Goal: Answer question/provide support: Answer question/provide support

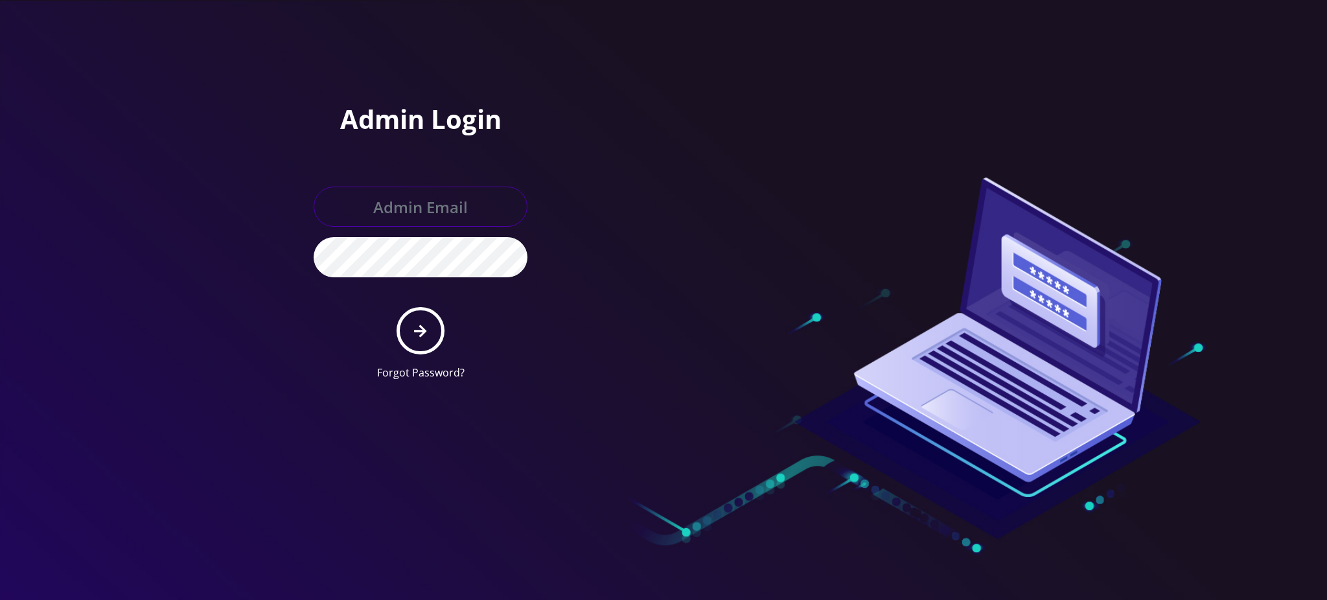
type input "[PERSON_NAME][EMAIL_ADDRESS][DOMAIN_NAME]"
click at [417, 331] on icon "submit" at bounding box center [420, 331] width 12 height 14
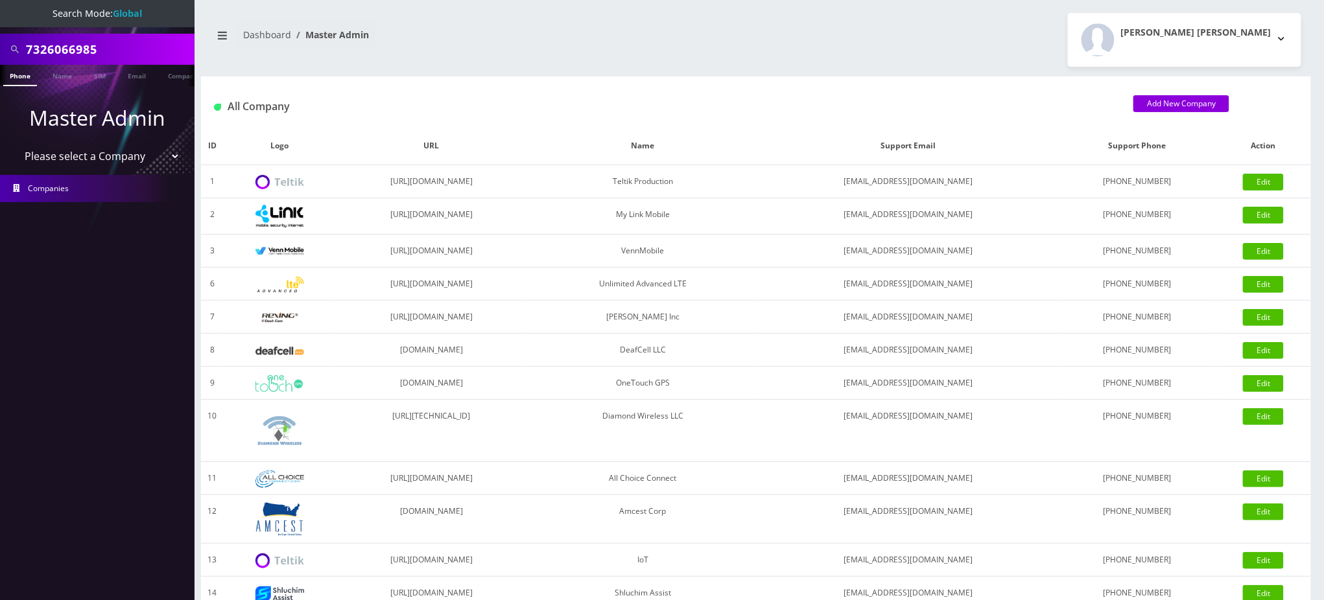
drag, startPoint x: 114, startPoint y: 53, endPoint x: 0, endPoint y: 36, distance: 115.3
click at [0, 36] on div "7326066985" at bounding box center [97, 49] width 194 height 31
type input "8482249832"
click at [16, 74] on link "Phone" at bounding box center [20, 75] width 34 height 21
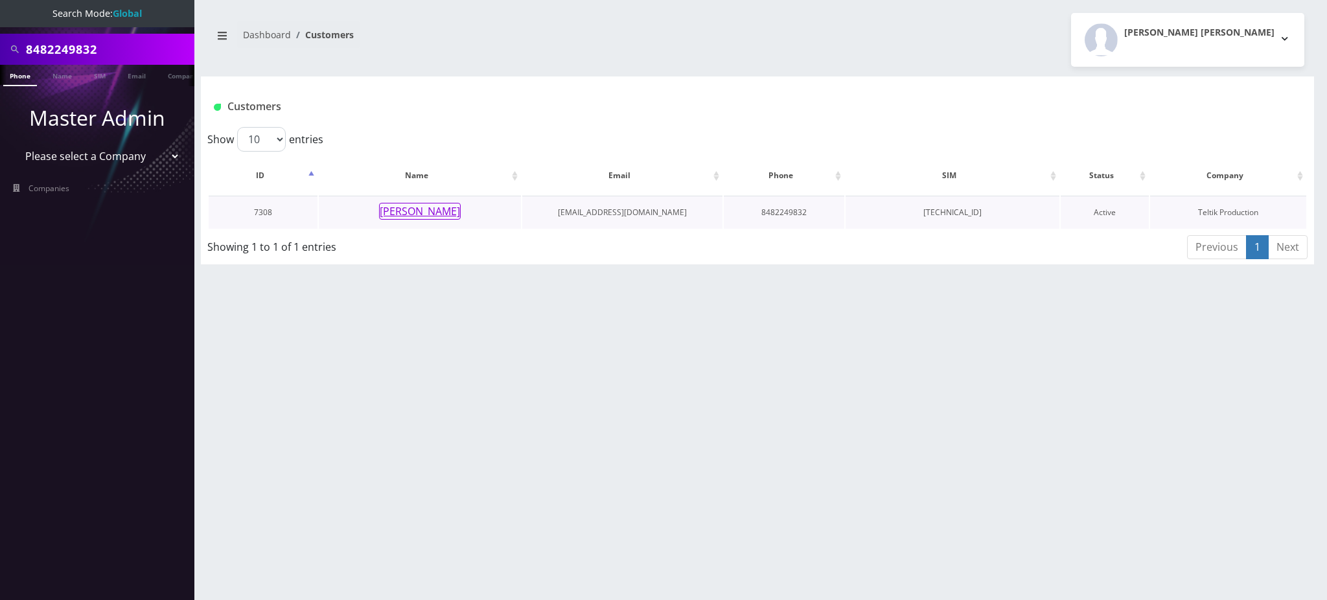
click at [428, 214] on button "Devorah Edelson" at bounding box center [420, 211] width 82 height 17
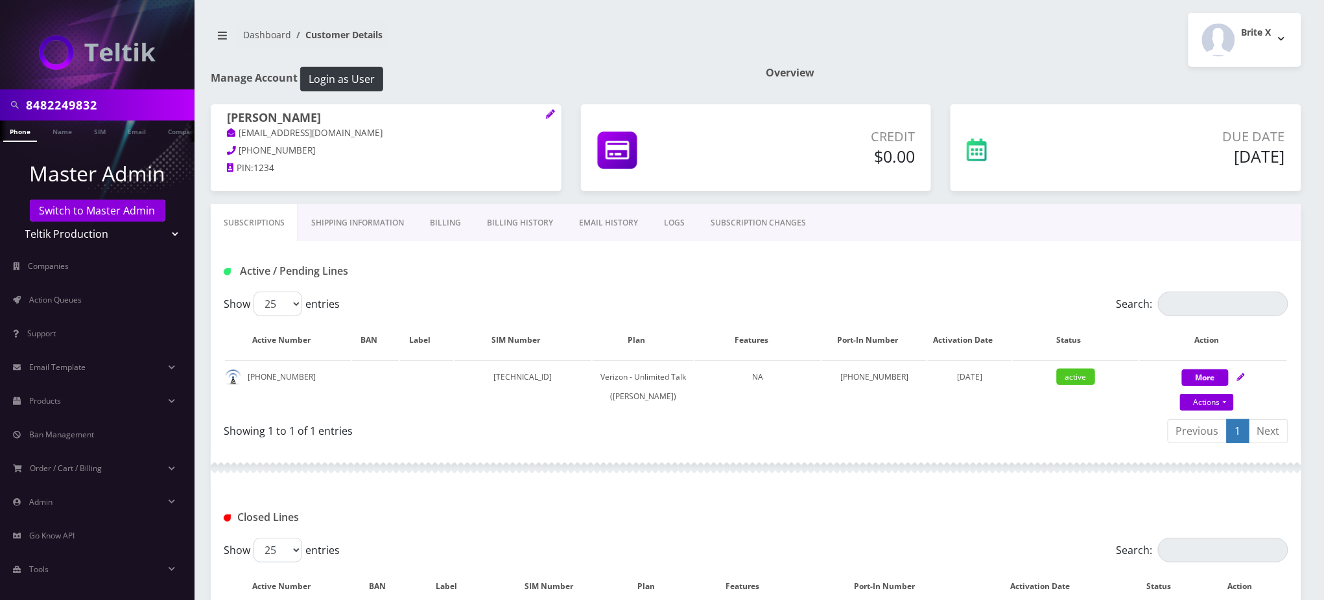
click at [682, 277] on div "Active / Pending Lines" at bounding box center [756, 271] width 1084 height 21
click at [474, 80] on h1 "Manage Account Login as User" at bounding box center [478, 79] width 535 height 25
drag, startPoint x: 341, startPoint y: 121, endPoint x: 229, endPoint y: 120, distance: 112.1
click at [229, 120] on h1 "Devorah Edelson" at bounding box center [386, 119] width 318 height 16
copy h1 "Devorah Edelson"
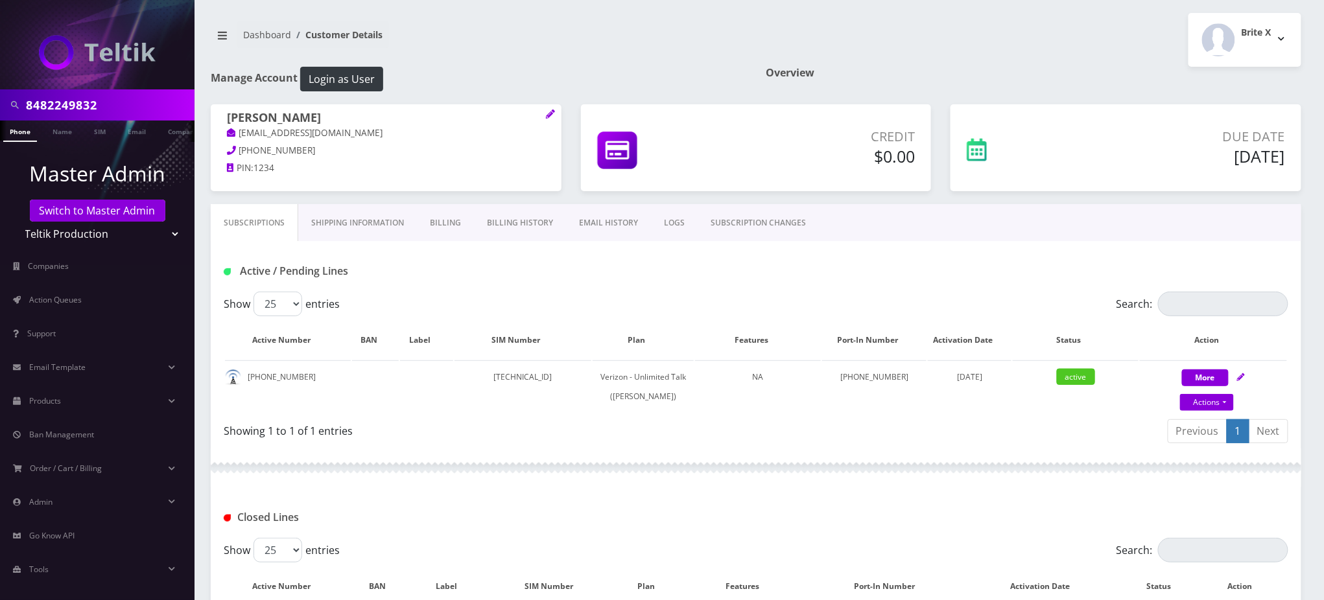
click at [477, 278] on div "Active / Pending Lines" at bounding box center [394, 271] width 361 height 21
drag, startPoint x: 305, startPoint y: 379, endPoint x: 248, endPoint y: 380, distance: 57.0
click at [248, 380] on td "848-224-9832" at bounding box center [288, 386] width 126 height 53
copy td "848-224-9832"
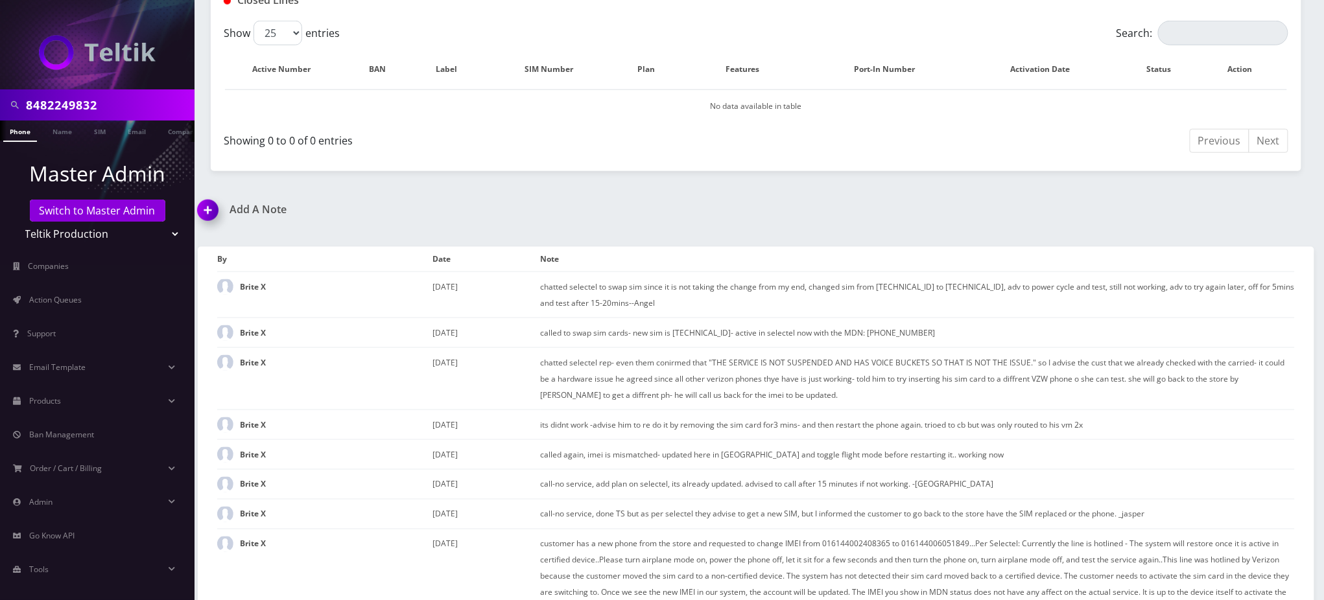
scroll to position [307, 0]
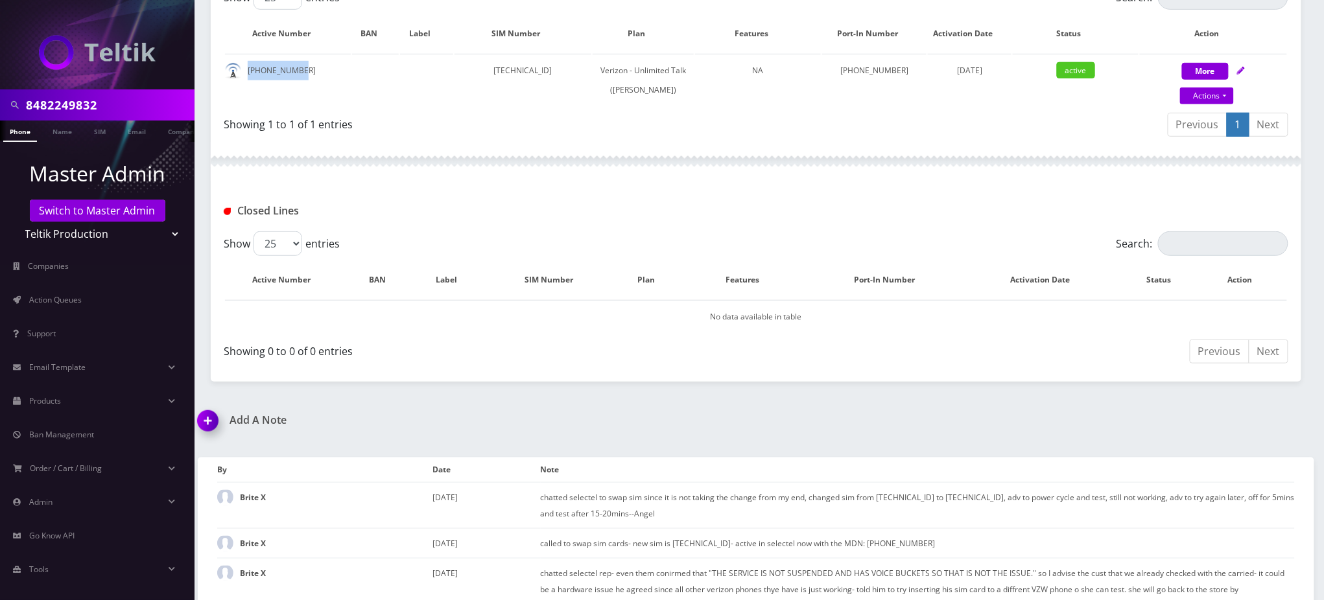
click at [206, 419] on img at bounding box center [210, 425] width 38 height 38
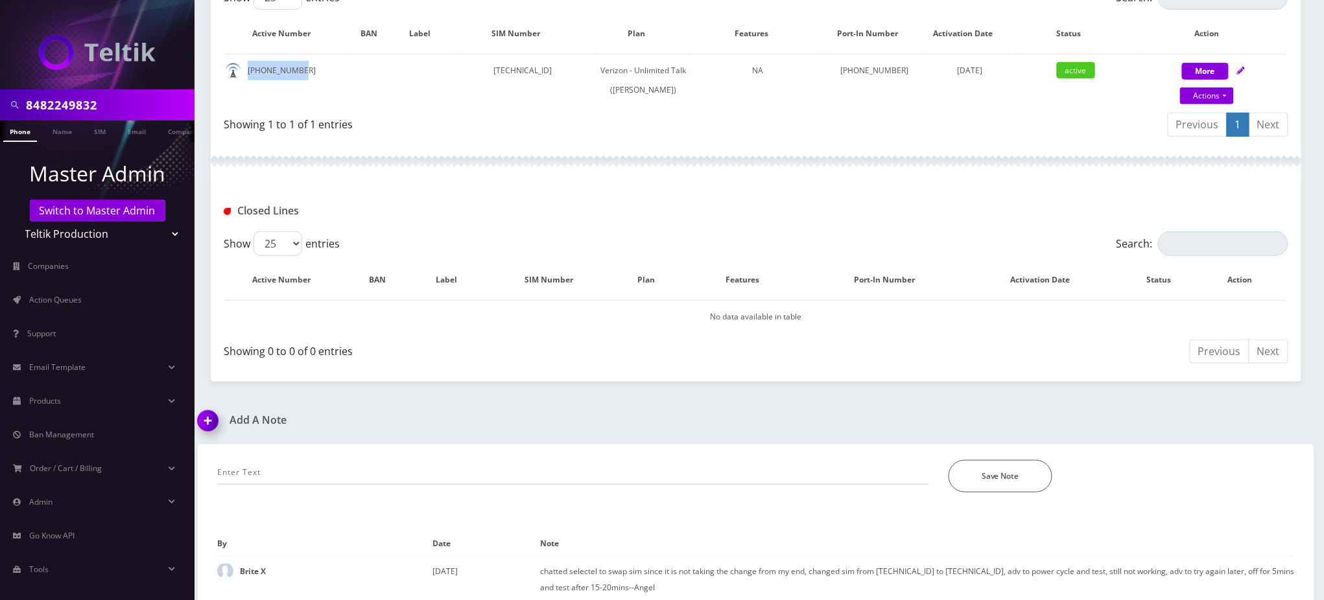
scroll to position [727, 0]
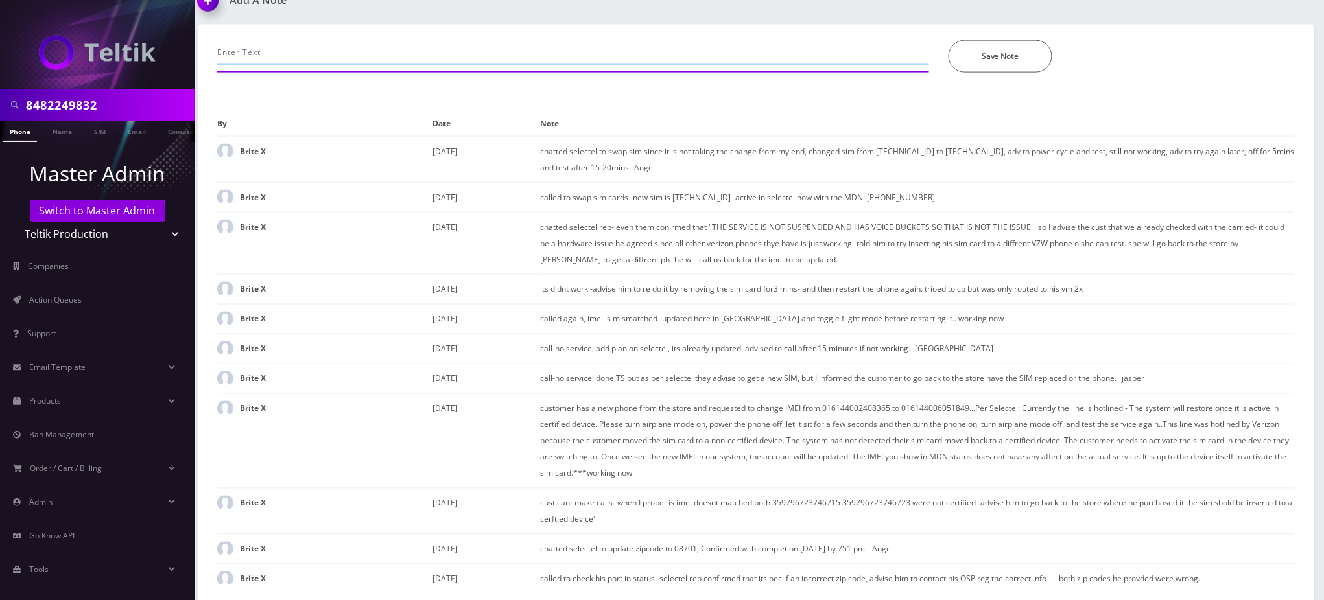
click at [406, 51] on input "text" at bounding box center [573, 52] width 712 height 25
paste input "Devorah Edelson - (spoke with Nochum) wants to know if they can get service in …"
type input "Devorah Edelson - (spoke with Nochum) wants to know if they can get service in …"
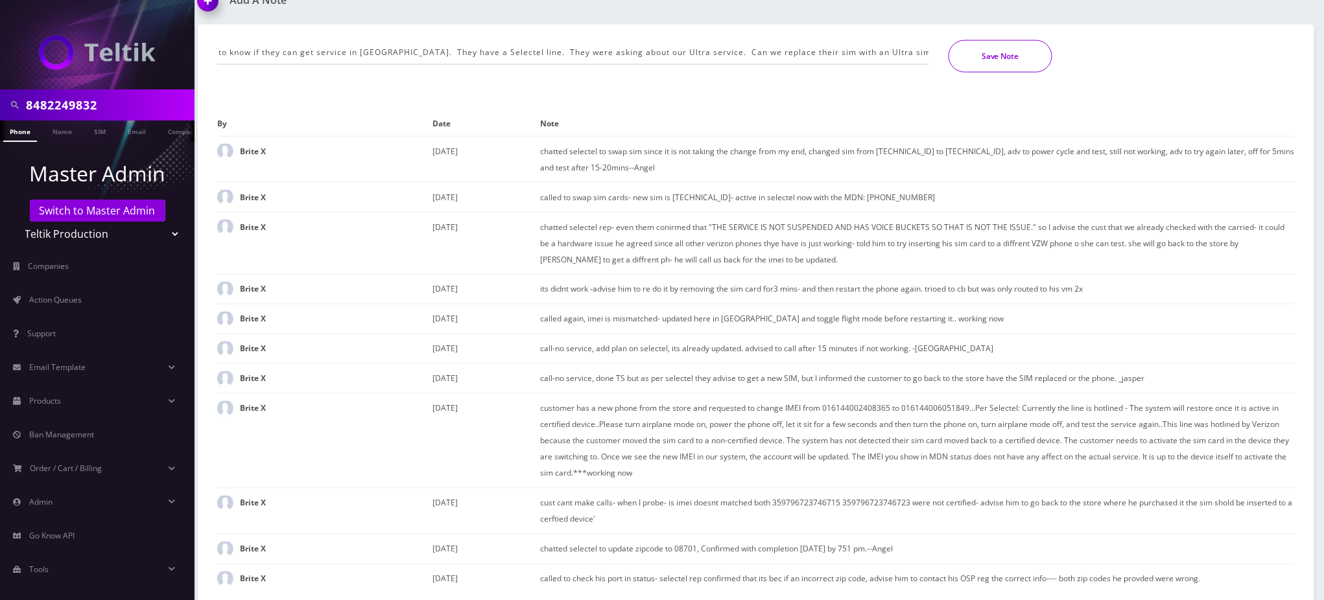
scroll to position [0, 0]
click at [987, 53] on button "Save Note" at bounding box center [1000, 56] width 104 height 32
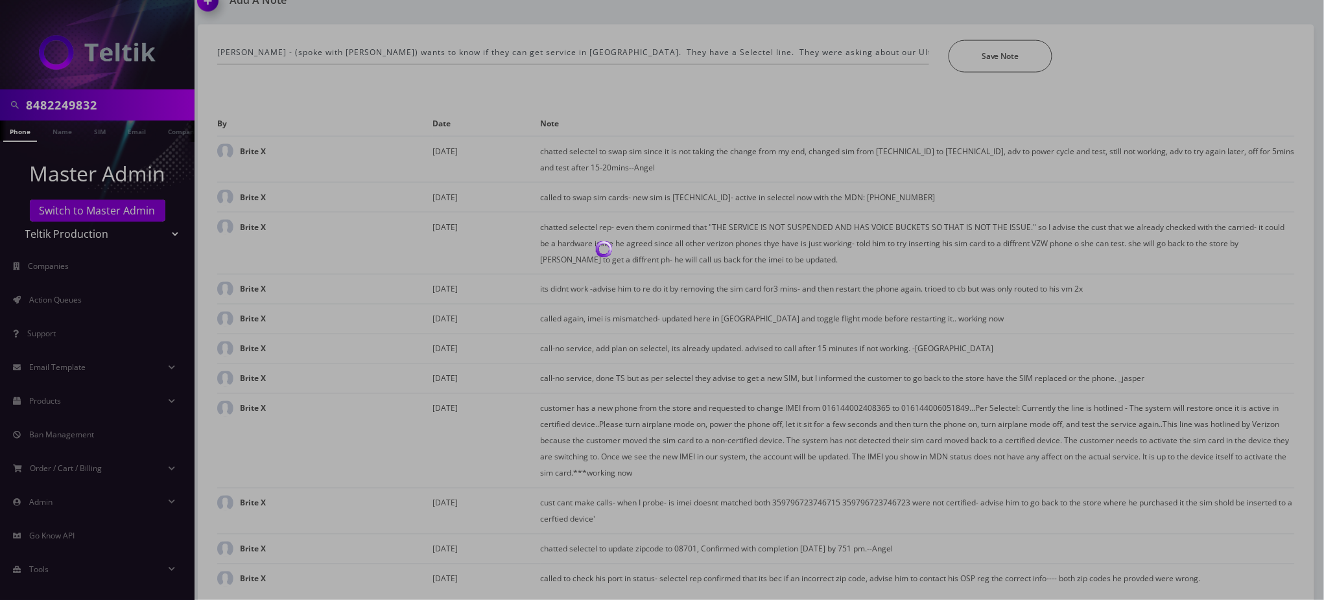
scroll to position [699, 0]
